Goal: Task Accomplishment & Management: Use online tool/utility

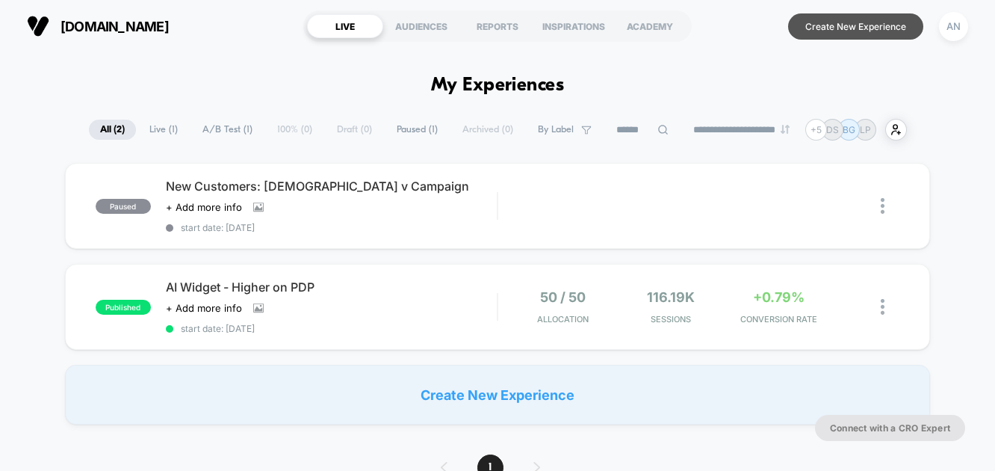
click at [843, 29] on button "Create New Experience" at bounding box center [855, 26] width 135 height 26
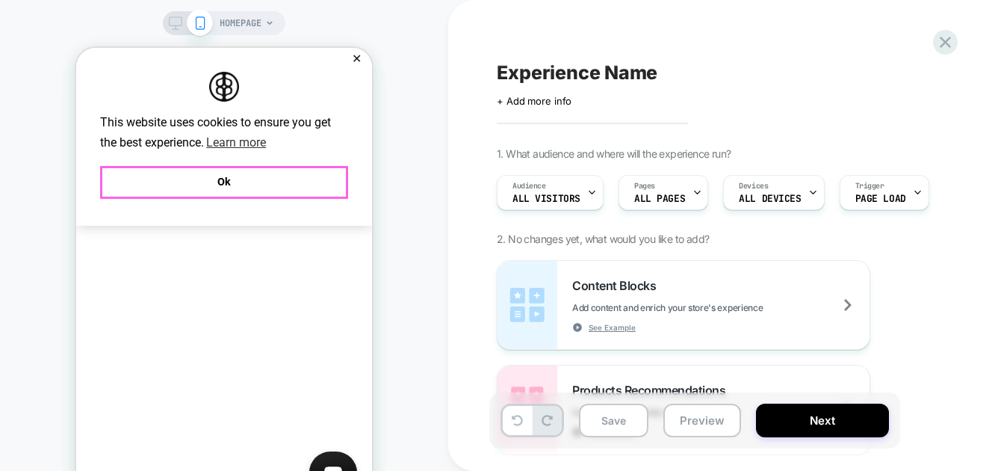
click at [220, 175] on button "Ok" at bounding box center [224, 182] width 248 height 32
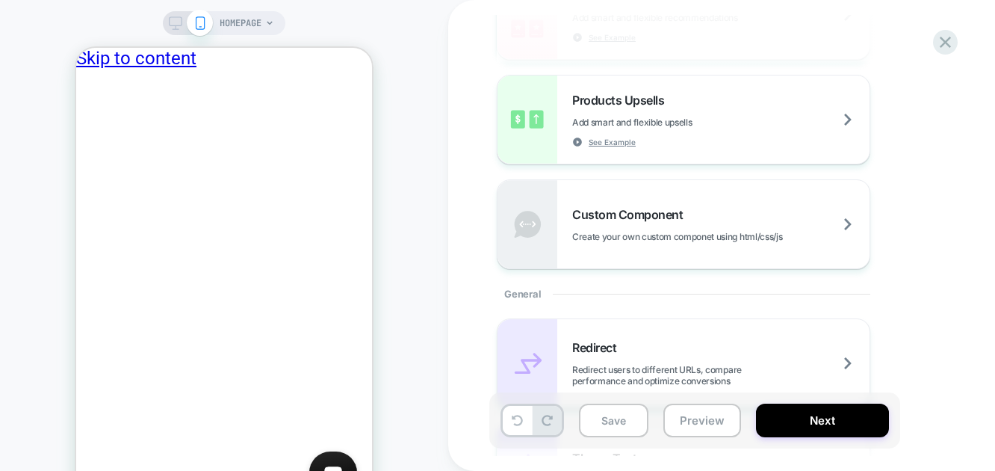
scroll to position [396, 0]
click at [949, 39] on icon at bounding box center [945, 42] width 11 height 11
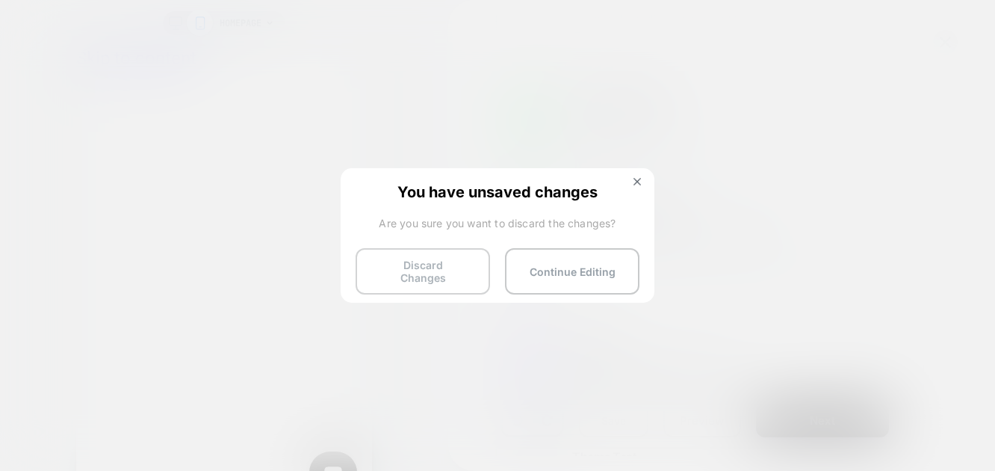
click at [412, 258] on button "Discard Changes" at bounding box center [423, 271] width 134 height 46
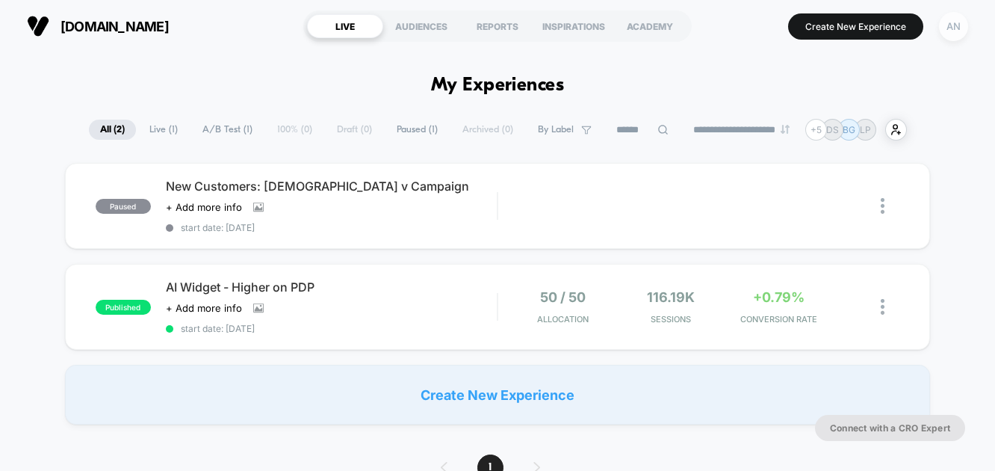
click at [946, 24] on div "AN" at bounding box center [953, 26] width 29 height 29
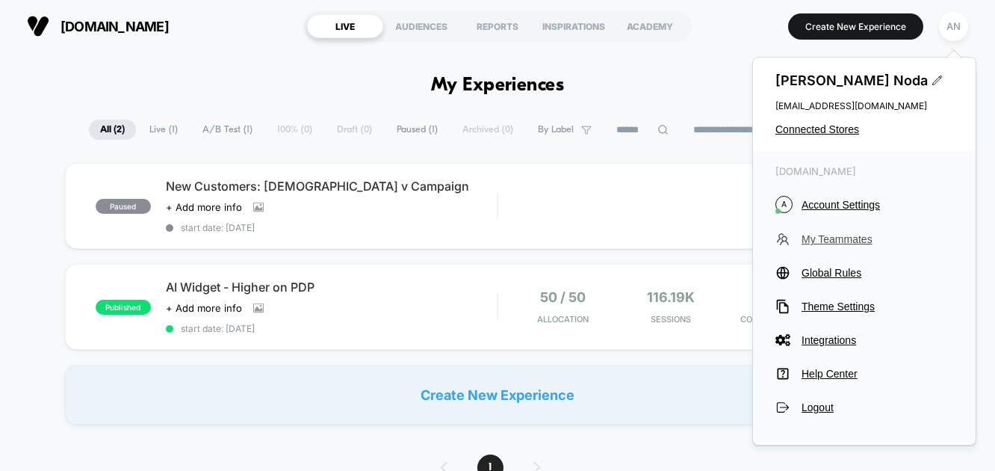
click at [837, 236] on span "My Teammates" at bounding box center [877, 239] width 152 height 12
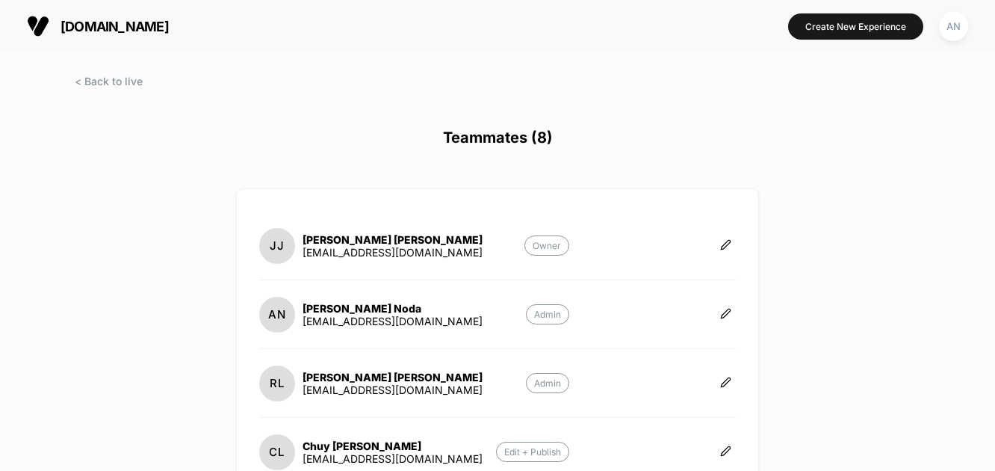
click at [33, 26] on img at bounding box center [38, 26] width 22 height 22
